Goal: Information Seeking & Learning: Check status

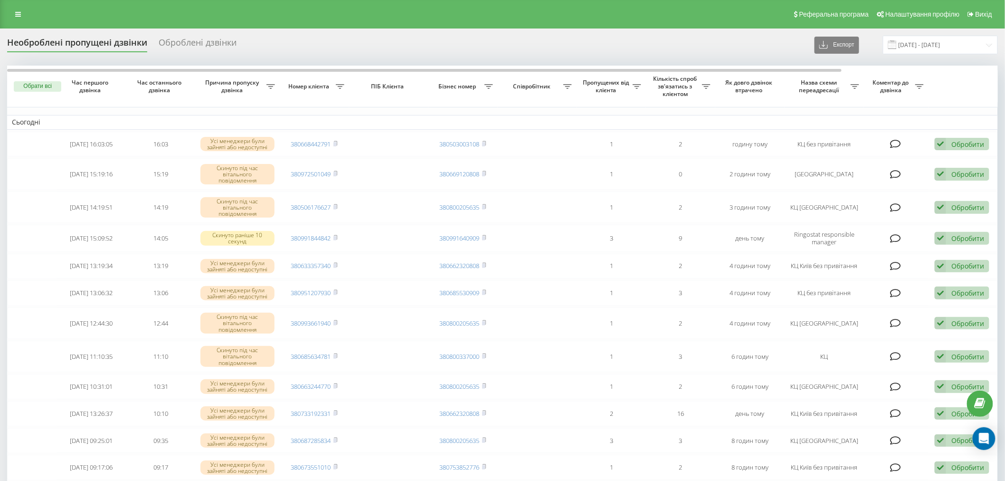
click at [217, 3] on div "Реферальна програма Налаштування профілю Вихід" at bounding box center [502, 14] width 1005 height 29
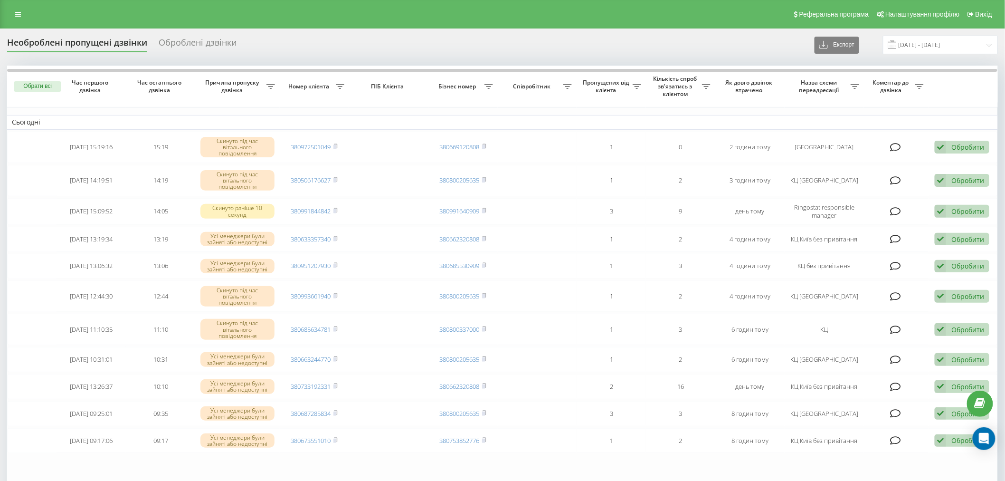
click at [293, 4] on div "Реферальна програма Налаштування профілю Вихід" at bounding box center [502, 14] width 1005 height 29
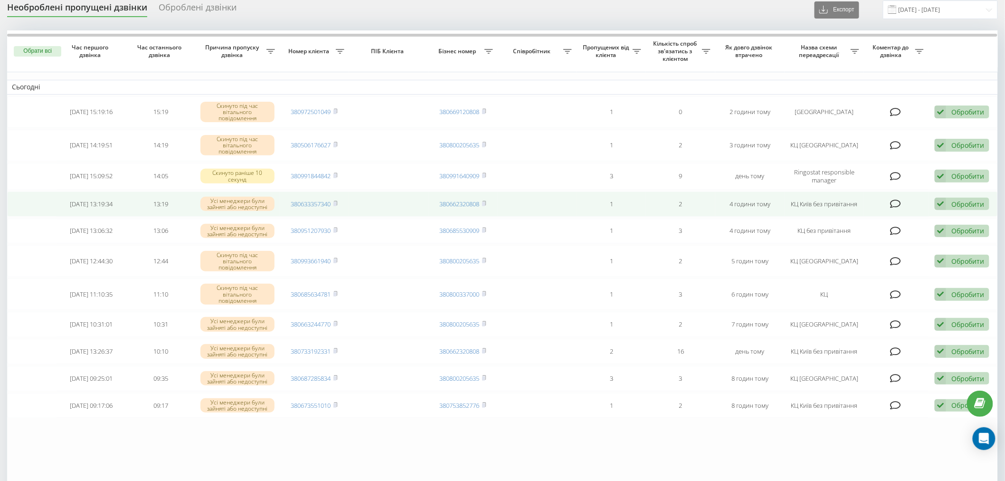
scroll to position [53, 0]
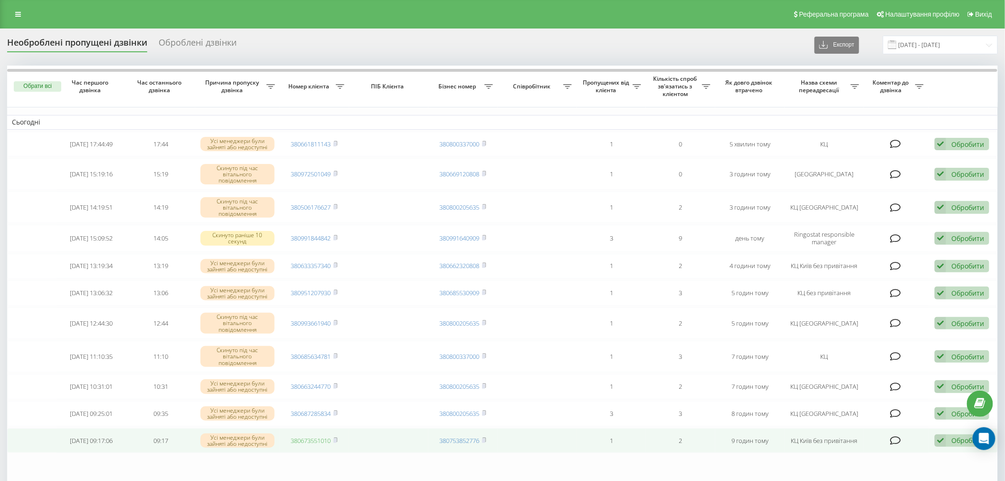
click at [322, 436] on link "380673551010" at bounding box center [311, 440] width 40 height 9
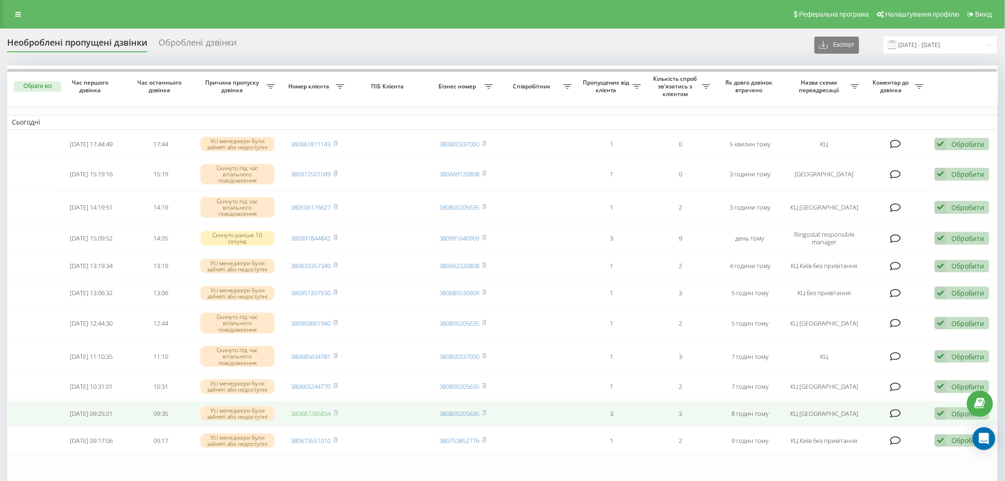
click at [312, 409] on link "380687285834" at bounding box center [311, 413] width 40 height 9
click at [336, 410] on icon at bounding box center [335, 413] width 4 height 6
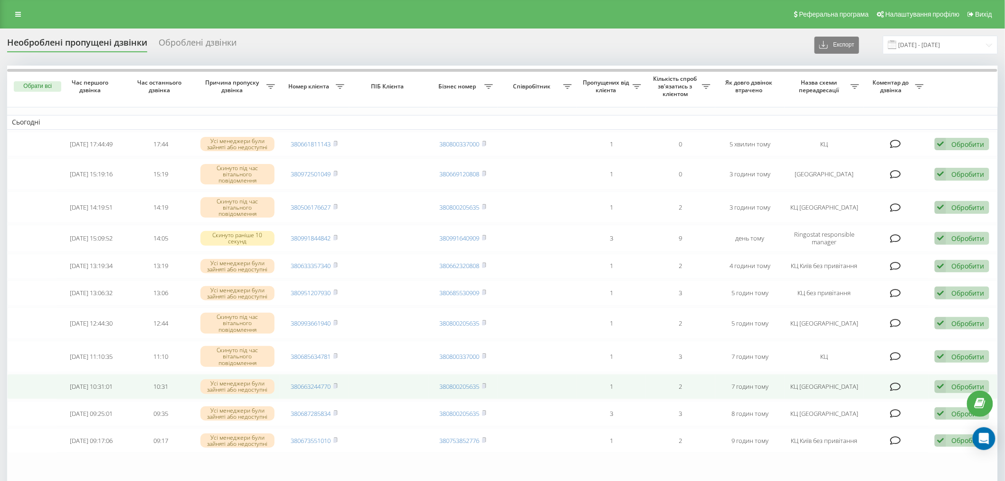
click at [299, 377] on td "380663244770" at bounding box center [314, 386] width 69 height 25
click at [316, 388] on td "380663244770" at bounding box center [314, 386] width 69 height 25
click at [323, 386] on link "380663244770" at bounding box center [311, 386] width 40 height 9
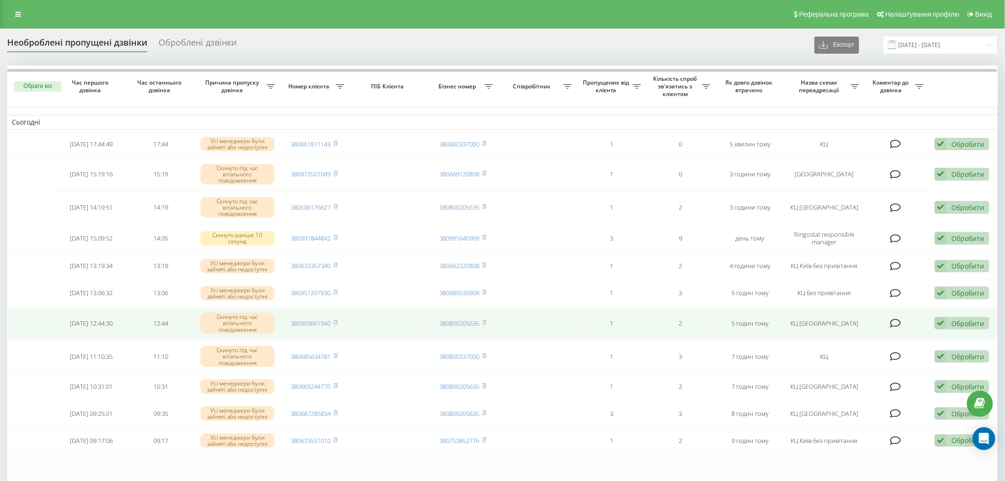
click at [333, 321] on span "380993661940" at bounding box center [314, 323] width 47 height 9
click at [321, 322] on link "380993661940" at bounding box center [311, 323] width 40 height 9
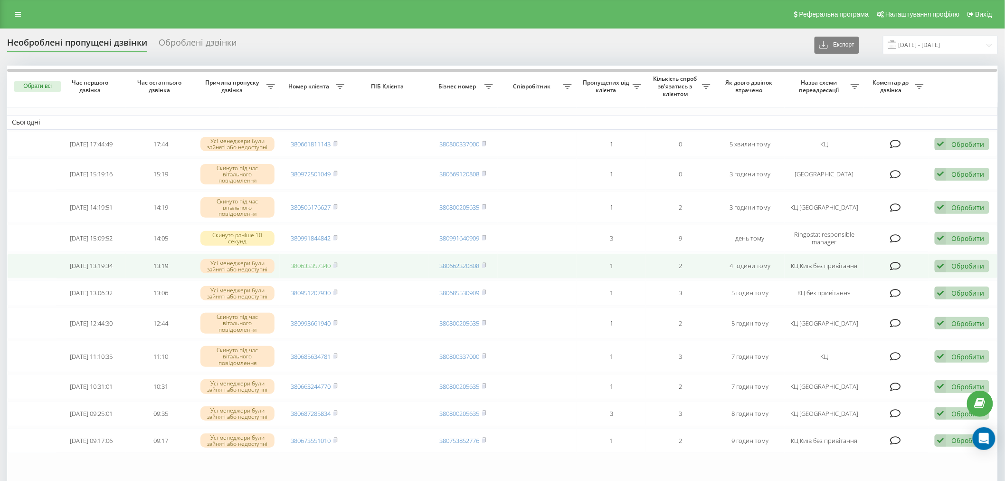
click at [314, 265] on link "380633357340" at bounding box center [311, 265] width 40 height 9
click at [337, 264] on icon at bounding box center [335, 265] width 3 height 4
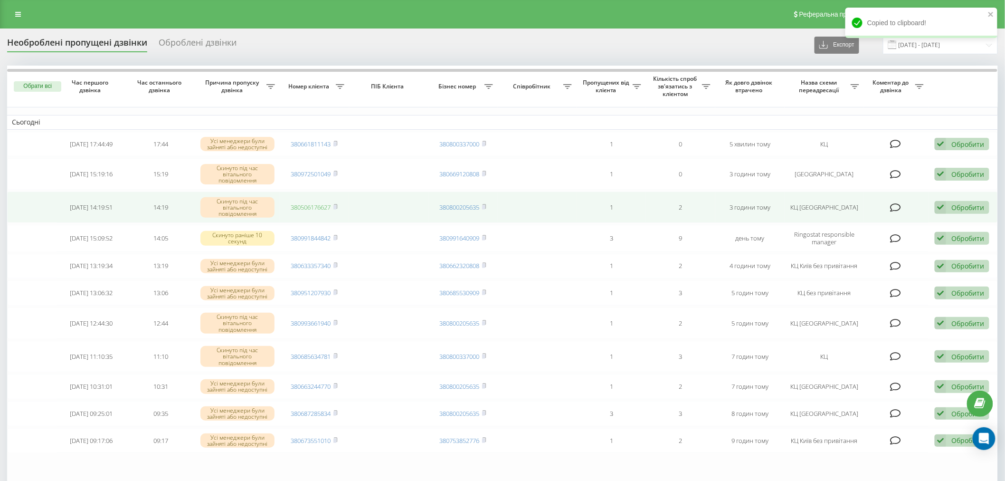
click at [321, 210] on link "380506176627" at bounding box center [311, 207] width 40 height 9
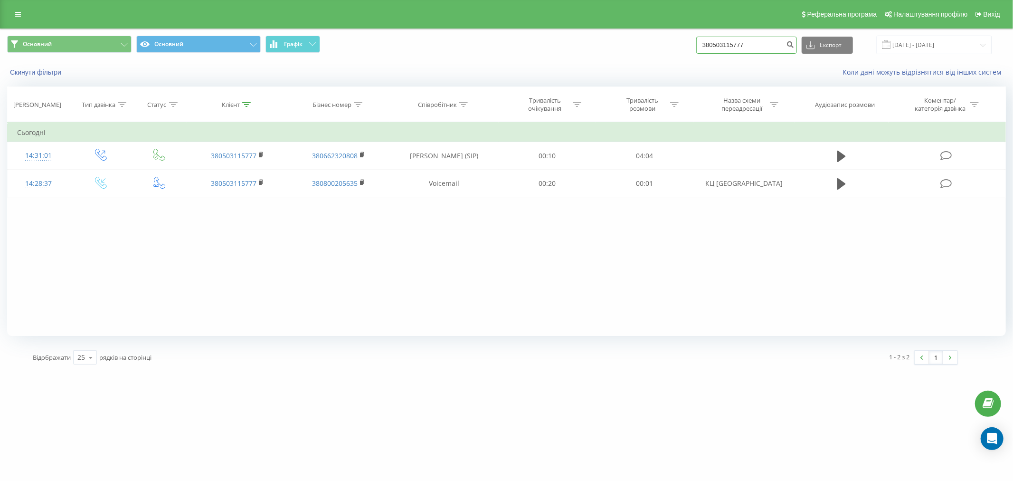
click at [754, 44] on input "380503115777" at bounding box center [746, 45] width 101 height 17
paste input "687285834"
type input "380687285834"
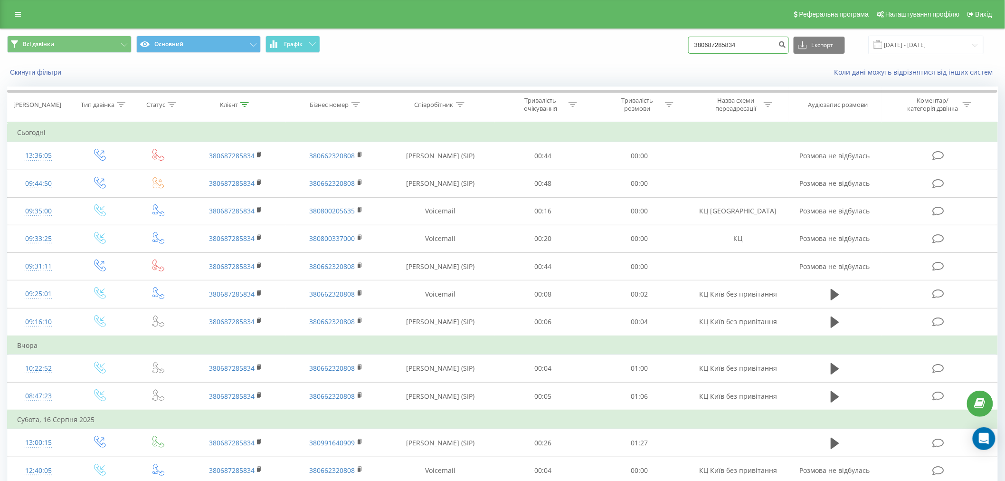
click at [748, 43] on input "380687285834" at bounding box center [738, 45] width 101 height 17
paste input "993661940"
type input "380993661940"
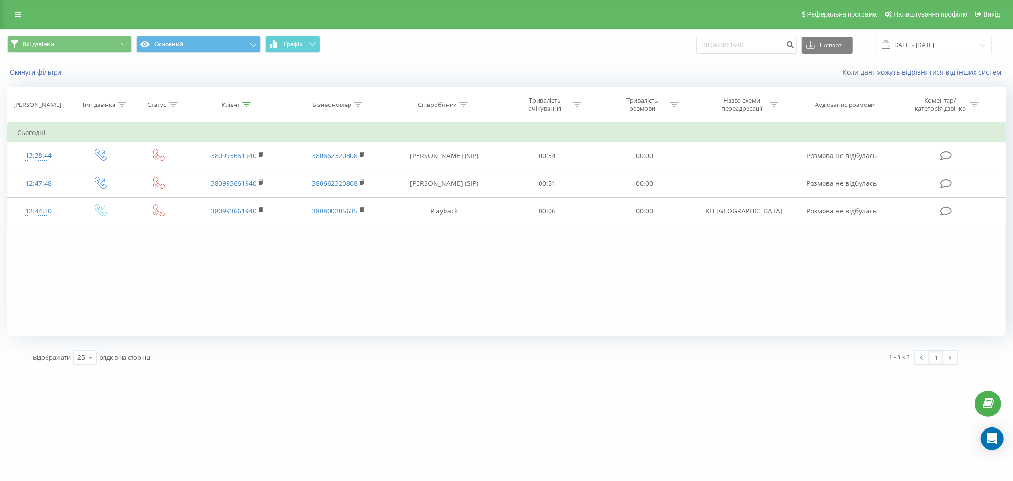
click at [452, 64] on div "Скинути фільтри Коли дані можуть відрізнятися вiд інших систем" at bounding box center [506, 72] width 1012 height 23
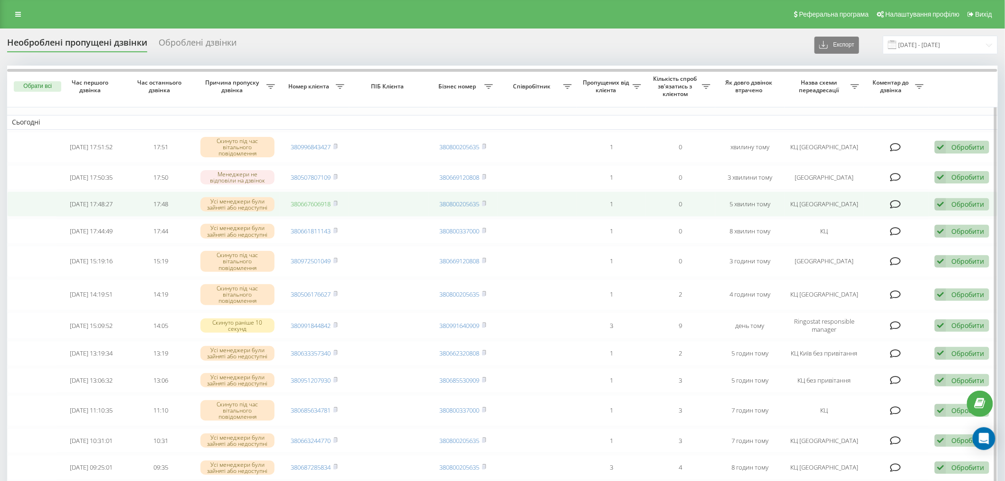
click at [305, 200] on link "380667606918" at bounding box center [311, 204] width 40 height 9
click at [337, 202] on icon at bounding box center [335, 203] width 3 height 4
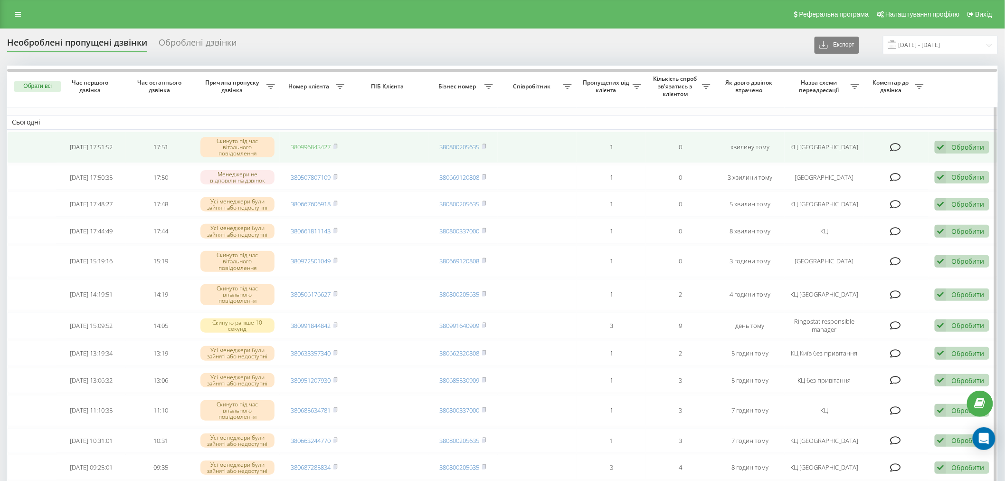
click at [310, 149] on link "380996843427" at bounding box center [311, 147] width 40 height 9
click at [338, 146] on icon at bounding box center [335, 146] width 4 height 6
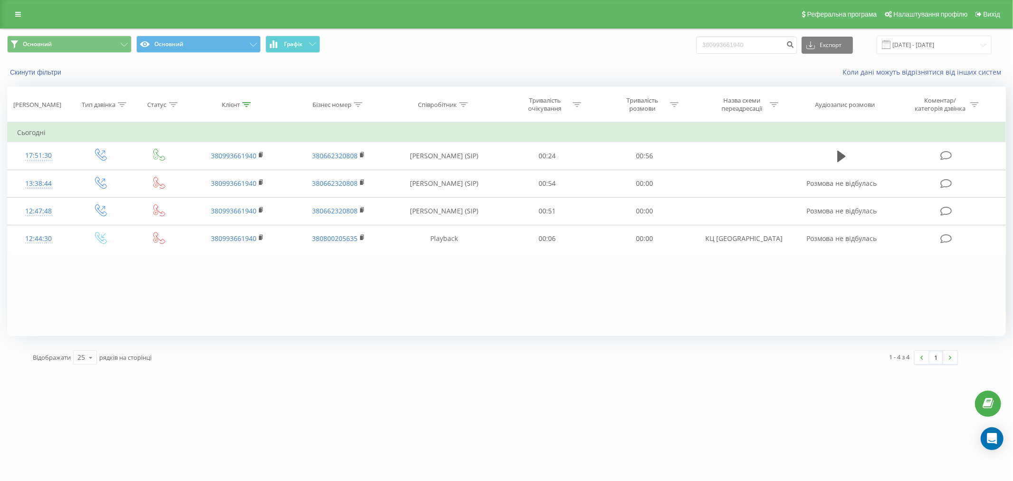
click at [154, 222] on td at bounding box center [159, 211] width 55 height 28
click at [814, 295] on div "Фільтрувати за умовою Дорівнює Введіть значення Скасувати OK Фільтрувати за умо…" at bounding box center [506, 229] width 999 height 214
click at [736, 39] on input "380993661940" at bounding box center [746, 45] width 101 height 17
paste input "667606918"
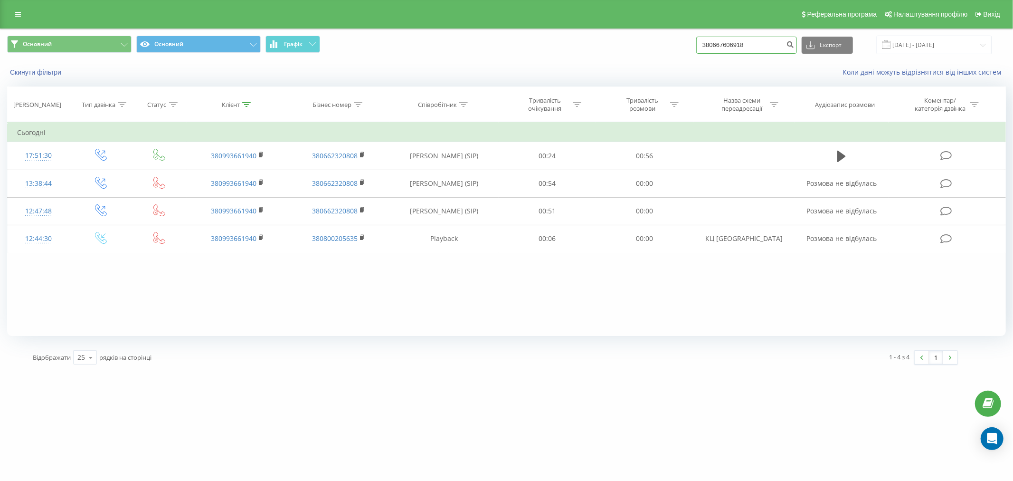
type input "380667606918"
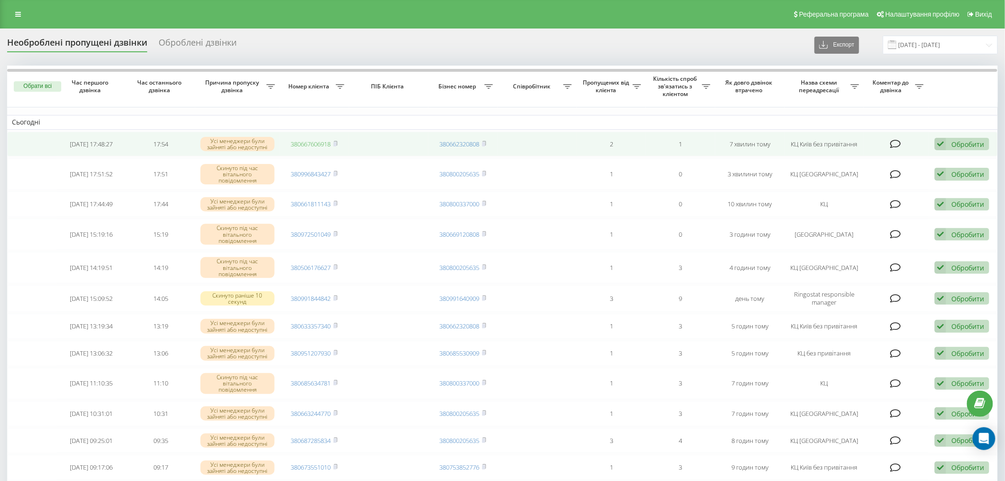
click at [326, 144] on link "380667606918" at bounding box center [311, 144] width 40 height 9
click at [334, 143] on icon at bounding box center [335, 144] width 4 height 6
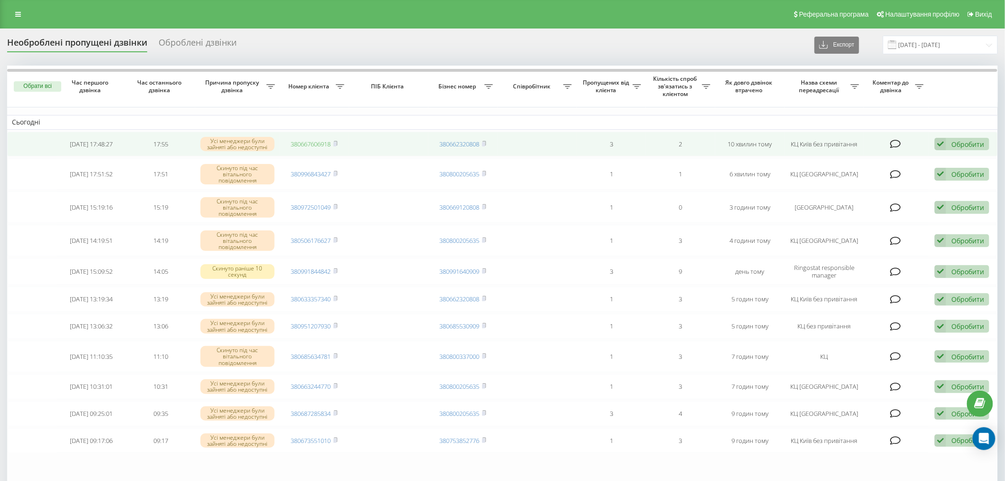
click at [305, 140] on link "380667606918" at bounding box center [311, 144] width 40 height 9
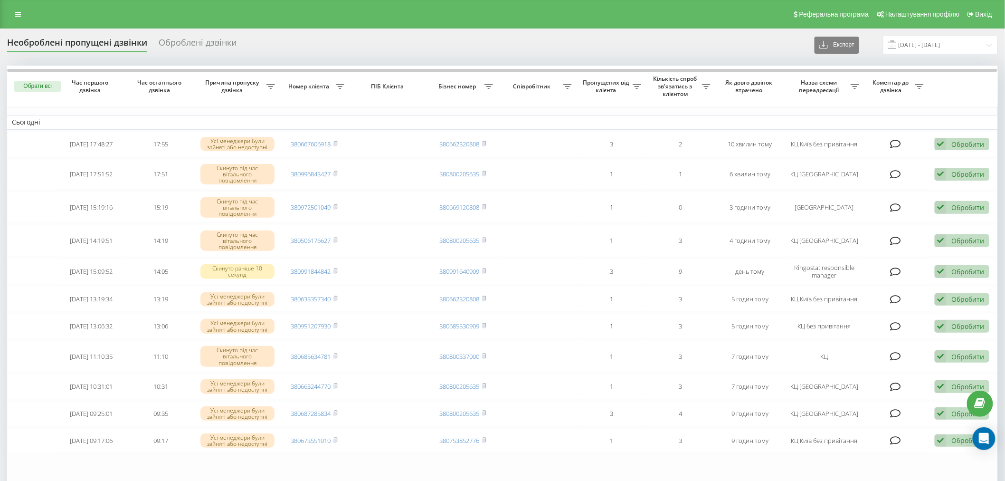
click at [204, 9] on div "Реферальна програма Налаштування профілю Вихід" at bounding box center [502, 14] width 1005 height 29
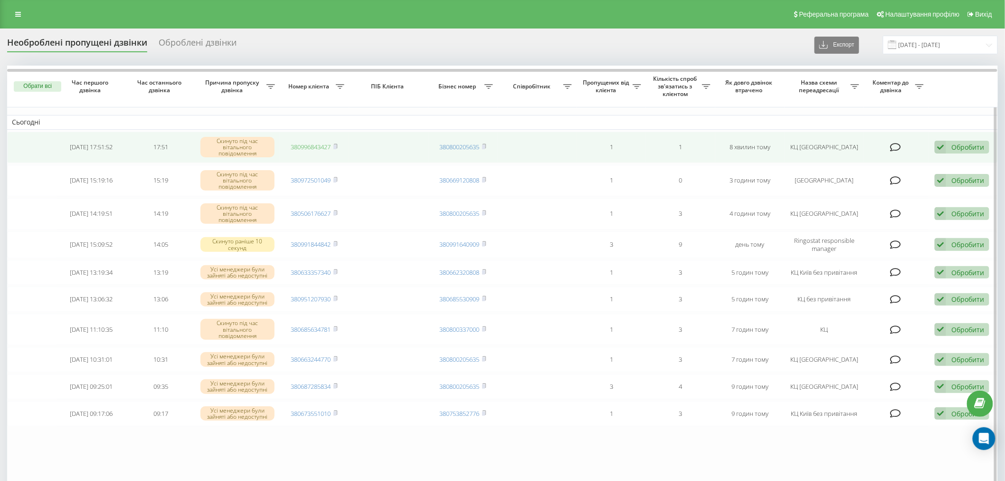
click at [310, 148] on link "380996843427" at bounding box center [311, 147] width 40 height 9
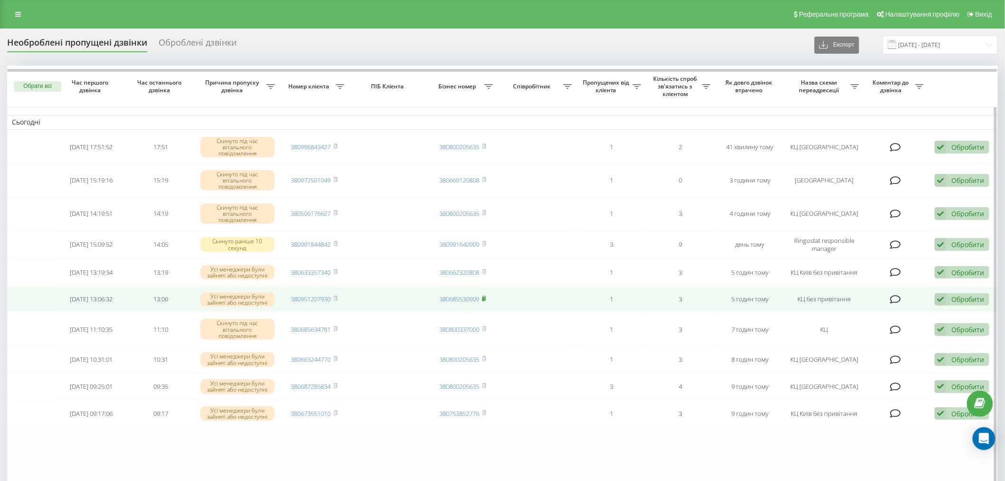
click at [486, 298] on icon at bounding box center [484, 298] width 4 height 6
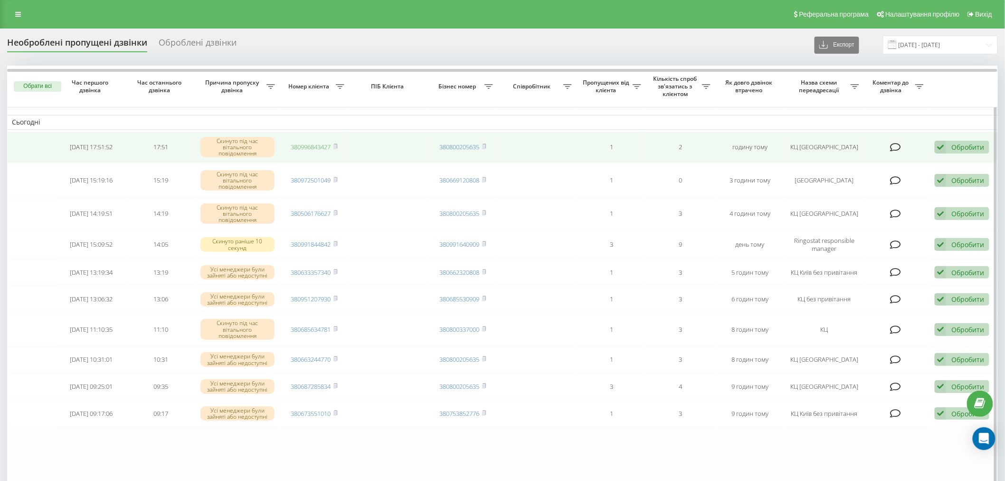
click at [318, 150] on link "380996843427" at bounding box center [311, 147] width 40 height 9
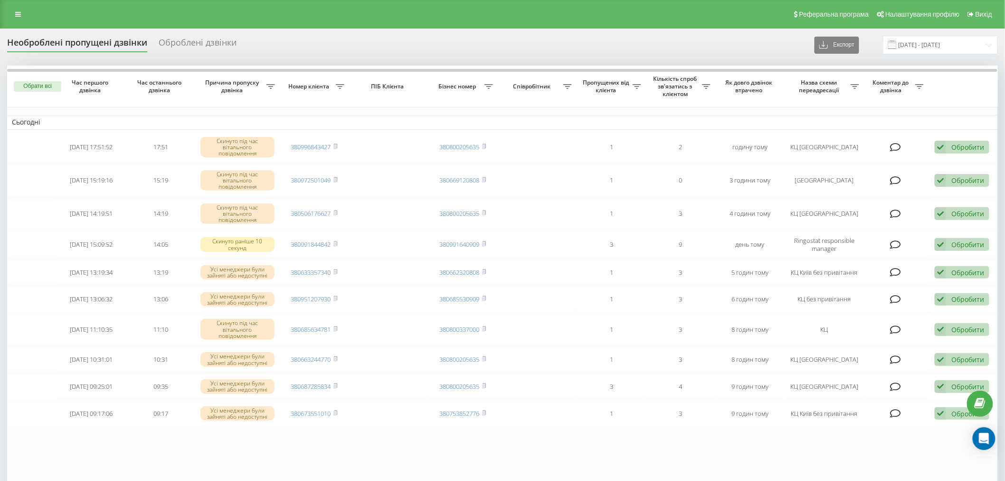
click at [515, 27] on div "Реферальна програма Налаштування профілю Вихід" at bounding box center [502, 14] width 1005 height 29
click at [399, 30] on div "Необроблені пропущені дзвінки Оброблені дзвінки Експорт .csv .xlsx 19.08.2025 -…" at bounding box center [502, 303] width 1005 height 548
click at [396, 19] on div "Реферальна програма Налаштування профілю Вихід" at bounding box center [502, 14] width 1005 height 29
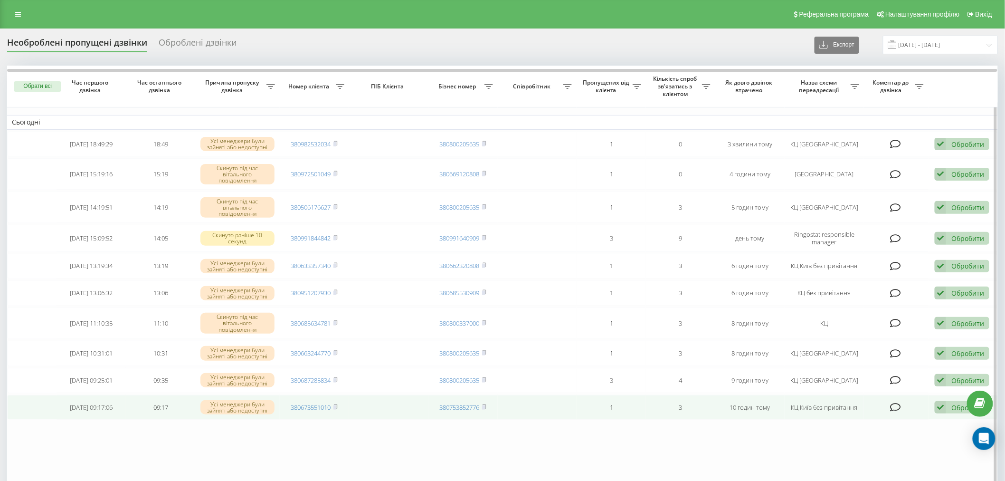
drag, startPoint x: 183, startPoint y: 448, endPoint x: 327, endPoint y: 392, distance: 154.2
click at [183, 448] on table "Сьогодні [DATE] 18:49:29 18:49 Усі менеджери були зайняті або недоступні 380982…" at bounding box center [502, 277] width 991 height 422
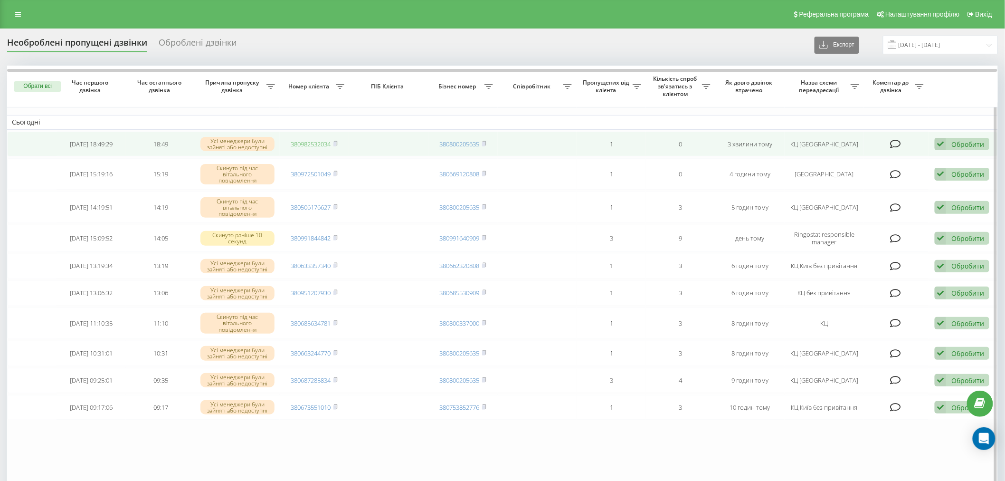
click at [321, 144] on link "380982532034" at bounding box center [311, 144] width 40 height 9
click at [337, 143] on icon at bounding box center [335, 143] width 3 height 4
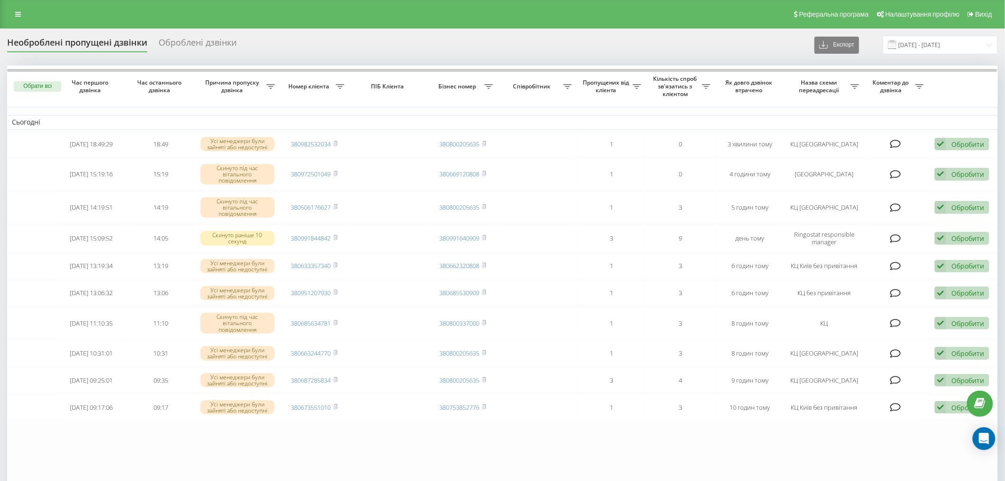
click at [309, 16] on div "Реферальна програма Налаштування профілю Вихід" at bounding box center [502, 14] width 1005 height 29
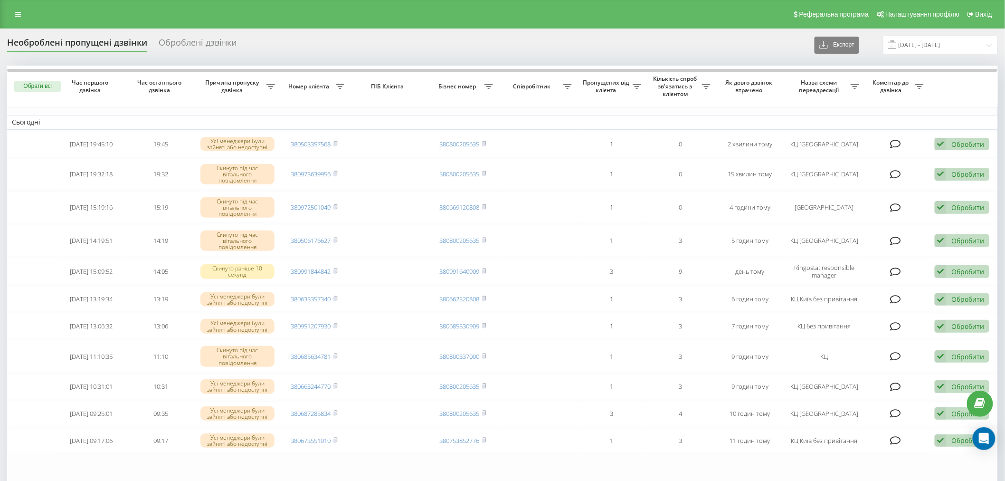
drag, startPoint x: 370, startPoint y: 51, endPoint x: 383, endPoint y: 49, distance: 13.9
click at [379, 49] on div "Необроблені пропущені дзвінки Оброблені дзвінки Експорт .csv .xlsx [DATE] - [DA…" at bounding box center [502, 45] width 991 height 19
click at [416, 46] on div "Необроблені пропущені дзвінки Оброблені дзвінки Експорт .csv .xlsx [DATE] - [DA…" at bounding box center [502, 45] width 991 height 19
click at [176, 463] on table "Сьогодні [DATE] 19:45:10 19:45 Усі менеджери були зайняті або недоступні 380503…" at bounding box center [502, 294] width 991 height 456
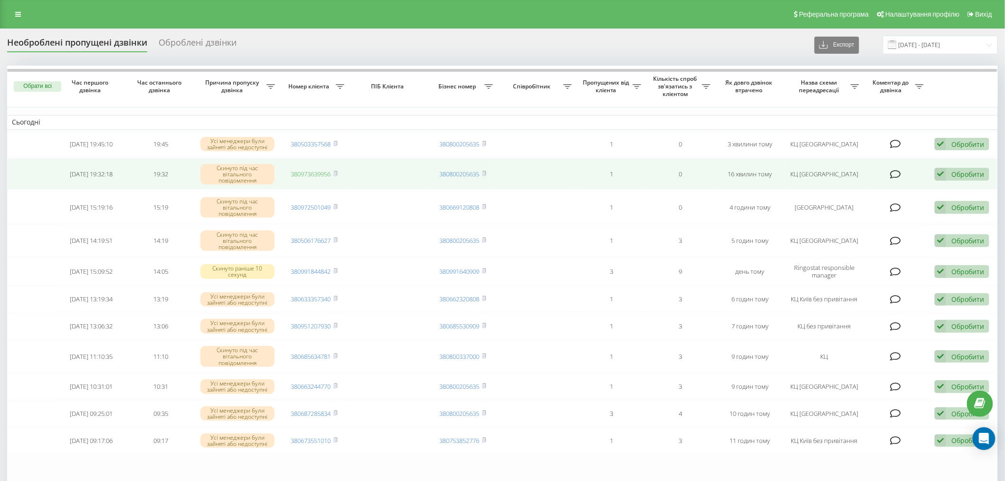
drag, startPoint x: 0, startPoint y: 0, endPoint x: 318, endPoint y: 171, distance: 361.6
click at [318, 171] on link "380973639956" at bounding box center [311, 174] width 40 height 9
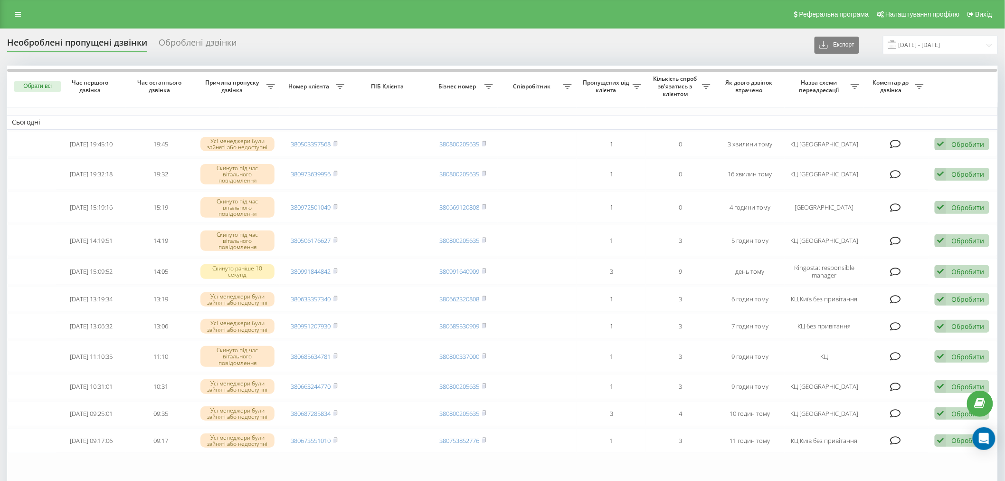
click at [514, 24] on div "Реферальна програма Налаштування профілю Вихід" at bounding box center [502, 14] width 1005 height 29
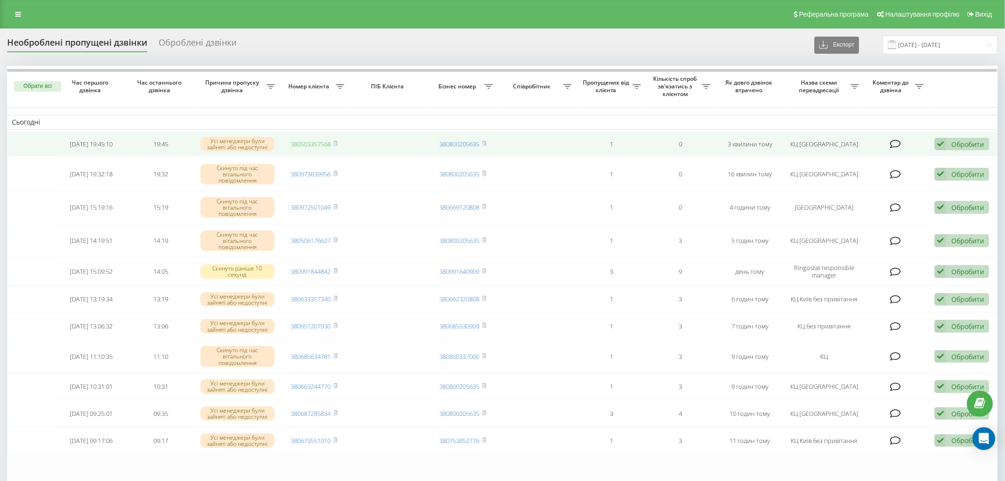
click at [304, 144] on link "380503357568" at bounding box center [311, 144] width 40 height 9
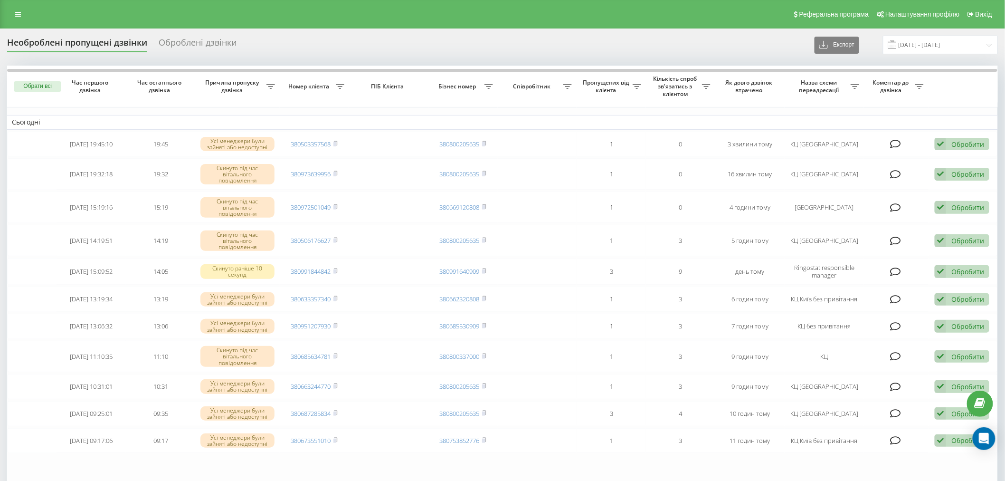
click at [222, 10] on div "Реферальна програма Налаштування профілю Вихід" at bounding box center [502, 14] width 1005 height 29
click at [133, 10] on div "Реферальна програма Налаштування профілю Вихід" at bounding box center [502, 14] width 1005 height 29
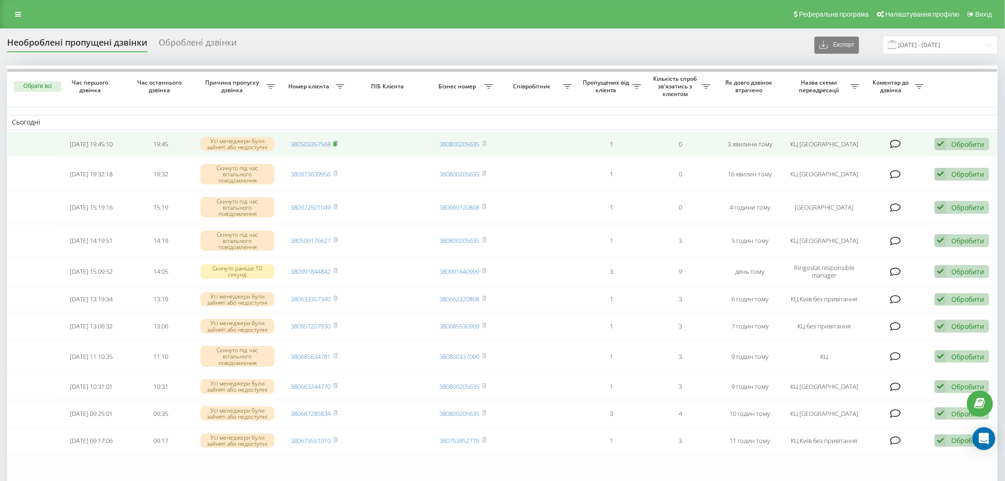
click at [336, 144] on rect at bounding box center [334, 144] width 3 height 4
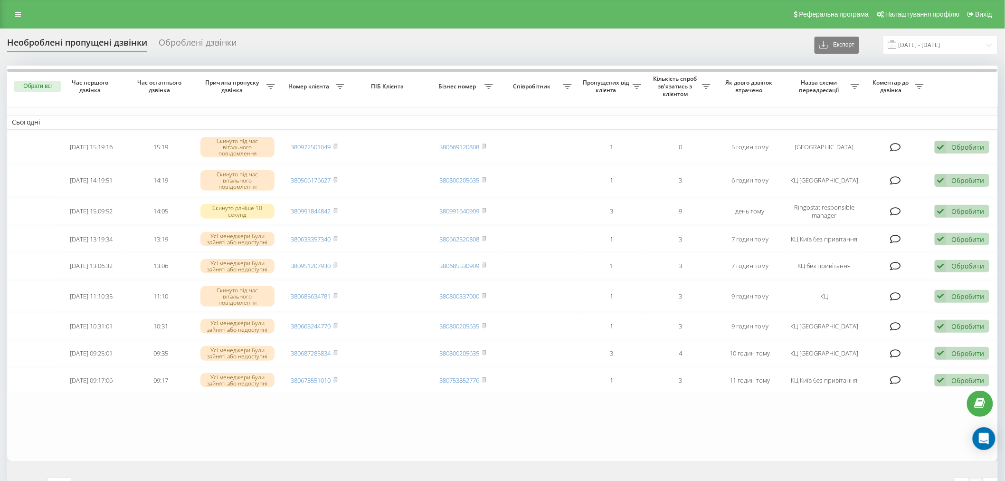
click at [201, 423] on table "Сьогодні 2025-08-19 15:19:16 15:19 Скинуто під час вітального повідомлення 3809…" at bounding box center [502, 263] width 991 height 395
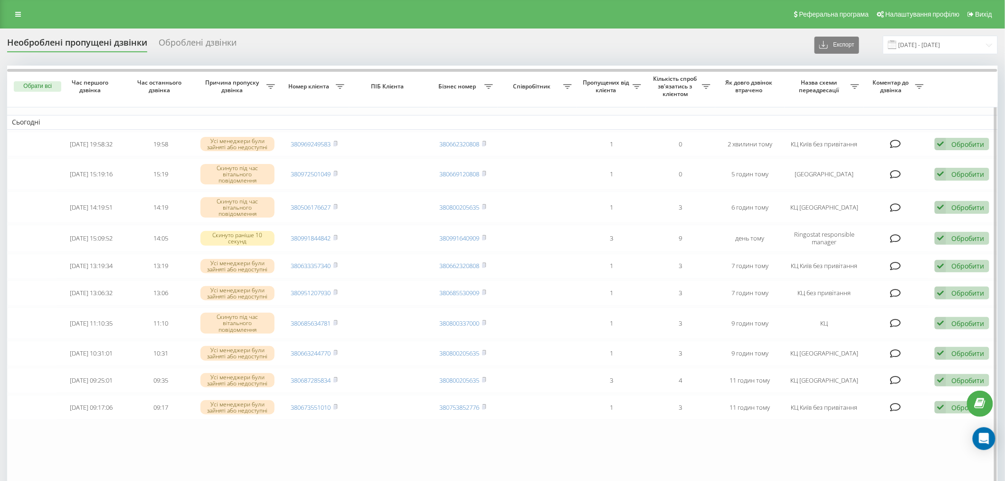
click at [173, 448] on table "Сьогодні 2025-08-19 19:58:32 19:58 Усі менеджери були зайняті або недоступні 38…" at bounding box center [502, 277] width 991 height 422
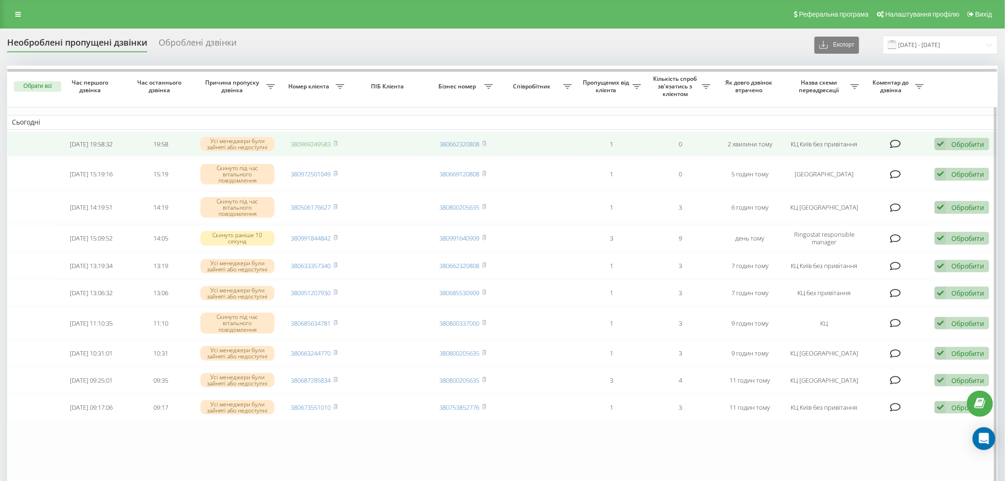
click at [324, 145] on link "380969249583" at bounding box center [311, 144] width 40 height 9
click at [336, 143] on rect at bounding box center [334, 144] width 3 height 4
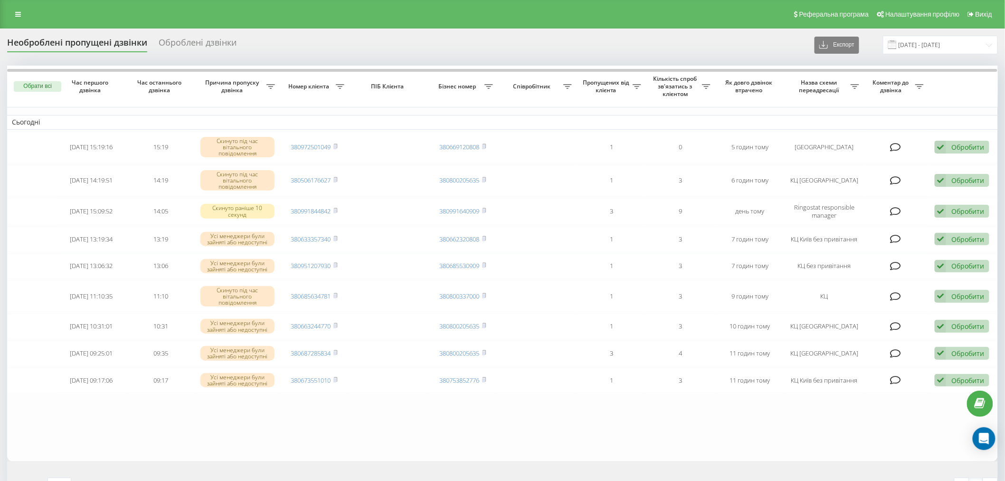
click at [601, 44] on div "Необроблені пропущені дзвінки Оброблені дзвінки Експорт .csv .xlsx [DATE] - [DA…" at bounding box center [502, 45] width 991 height 19
click at [577, 48] on div "Необроблені пропущені дзвінки Оброблені дзвінки Експорт .csv .xlsx 19.08.2025 -…" at bounding box center [502, 45] width 991 height 19
